Goal: Information Seeking & Learning: Find specific fact

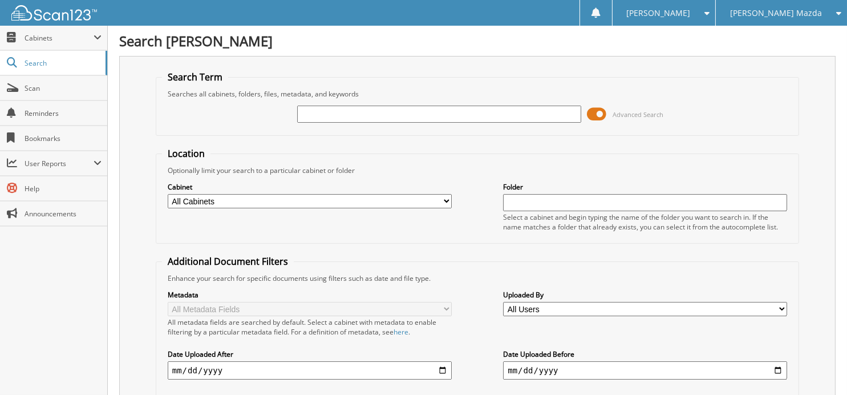
click at [435, 106] on input "text" at bounding box center [439, 113] width 284 height 17
type input "343088"
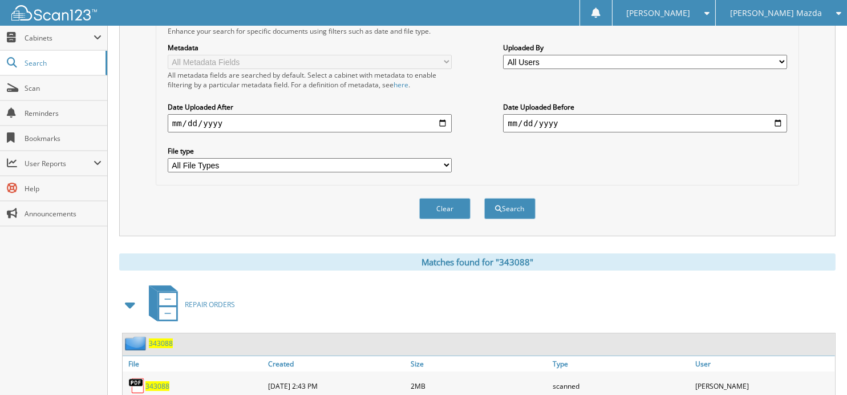
scroll to position [303, 0]
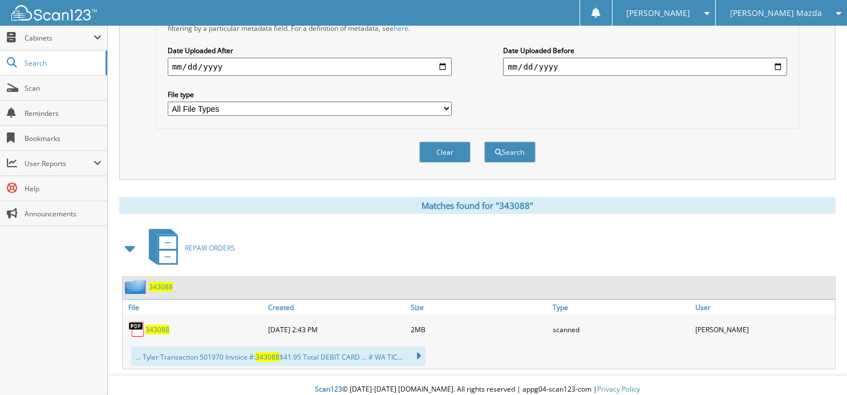
click at [159, 324] on span "343088" at bounding box center [157, 329] width 24 height 10
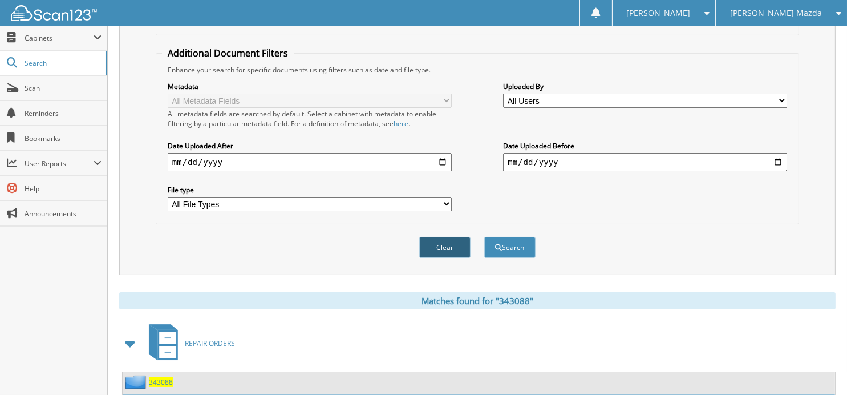
click at [443, 242] on button "Clear" at bounding box center [444, 247] width 51 height 21
